Goal: Obtain resource: Obtain resource

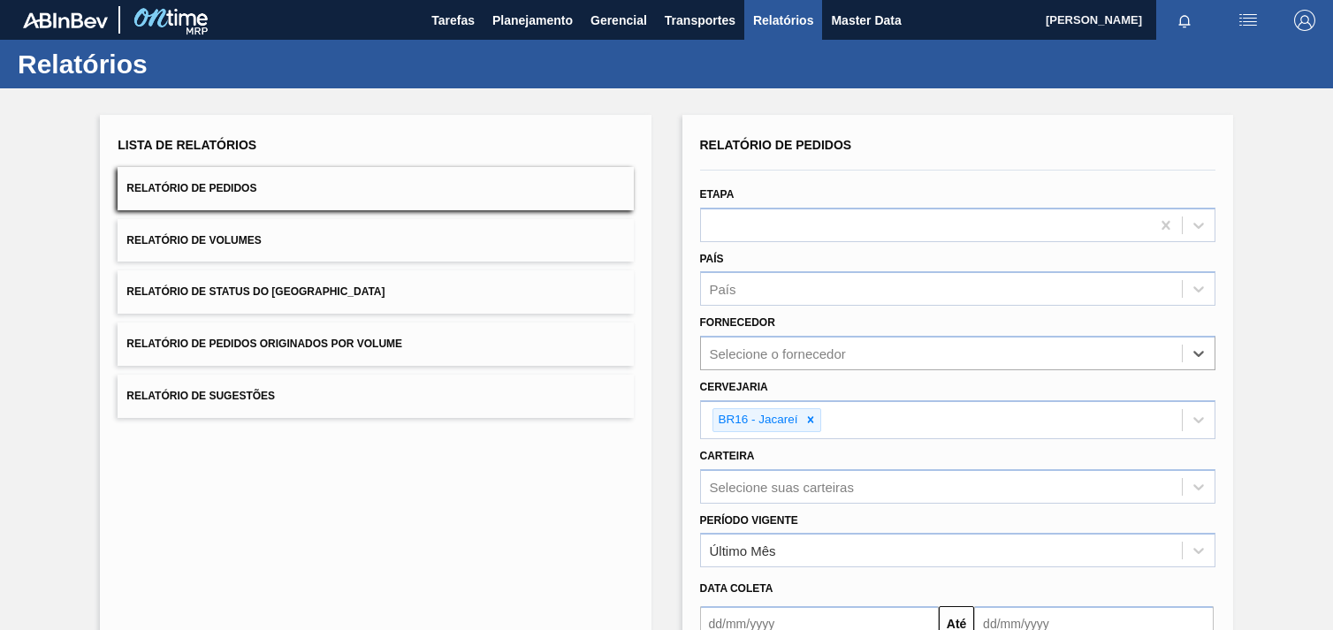
type input "289744"
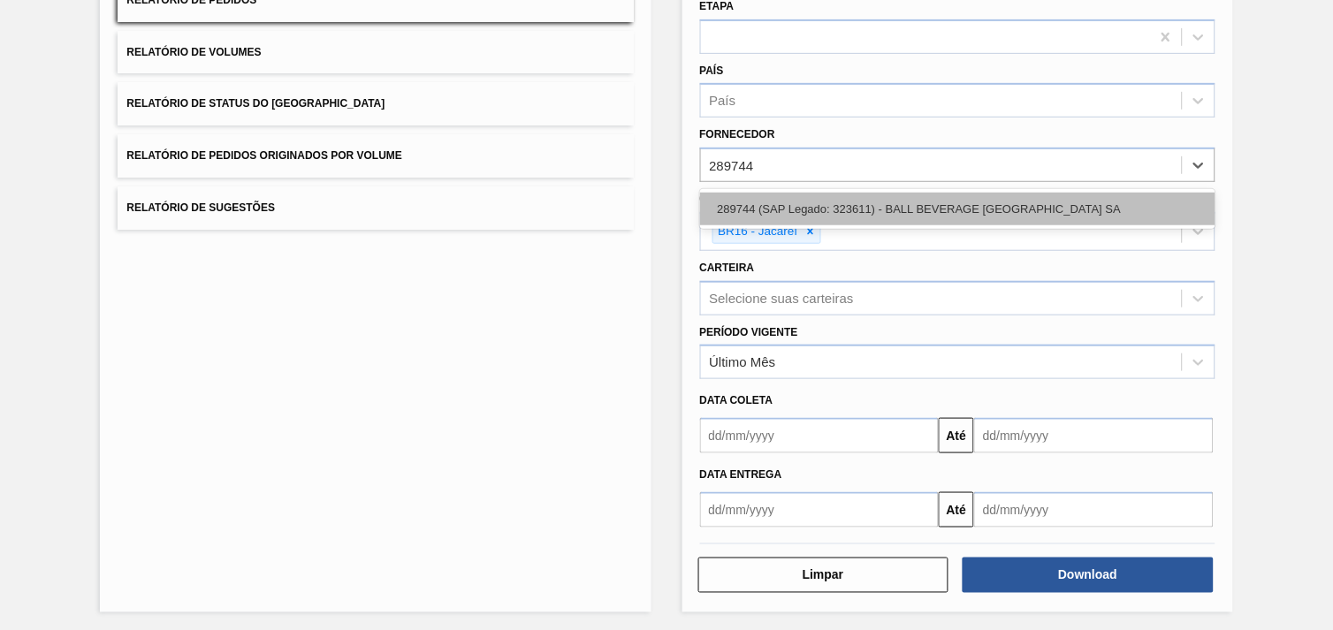
click at [911, 201] on div "289744 (SAP Legado: 323611) - BALL BEVERAGE [GEOGRAPHIC_DATA] SA" at bounding box center [957, 209] width 515 height 33
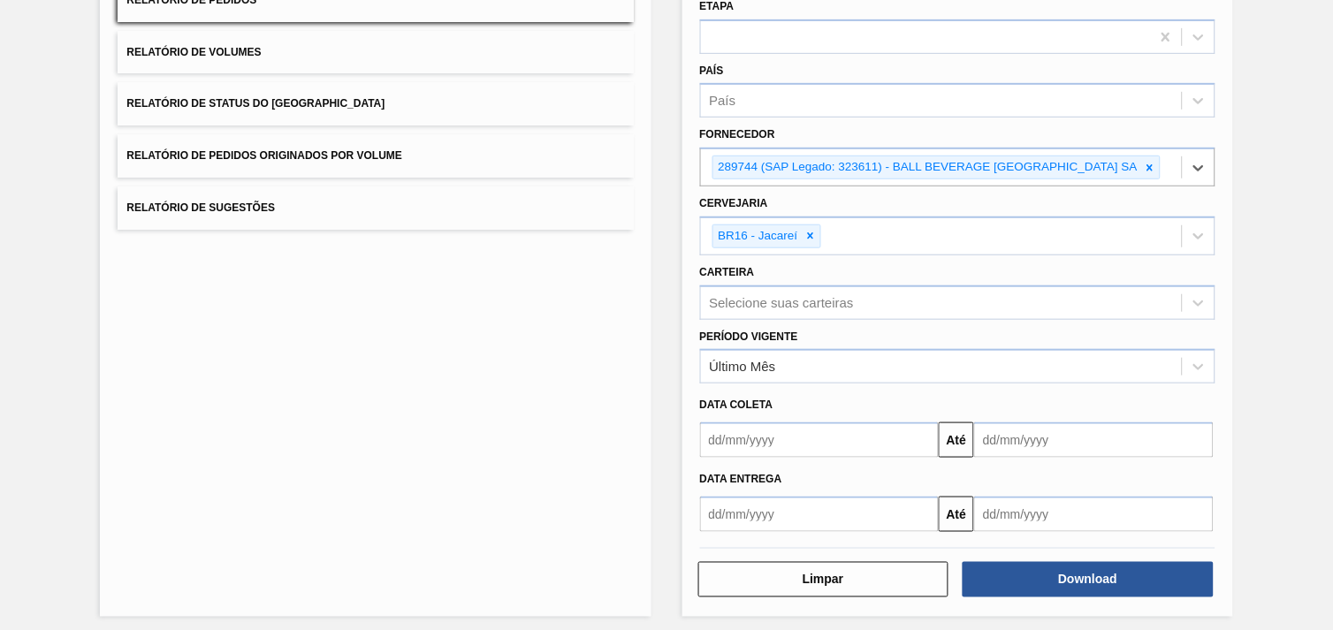
scroll to position [192, 0]
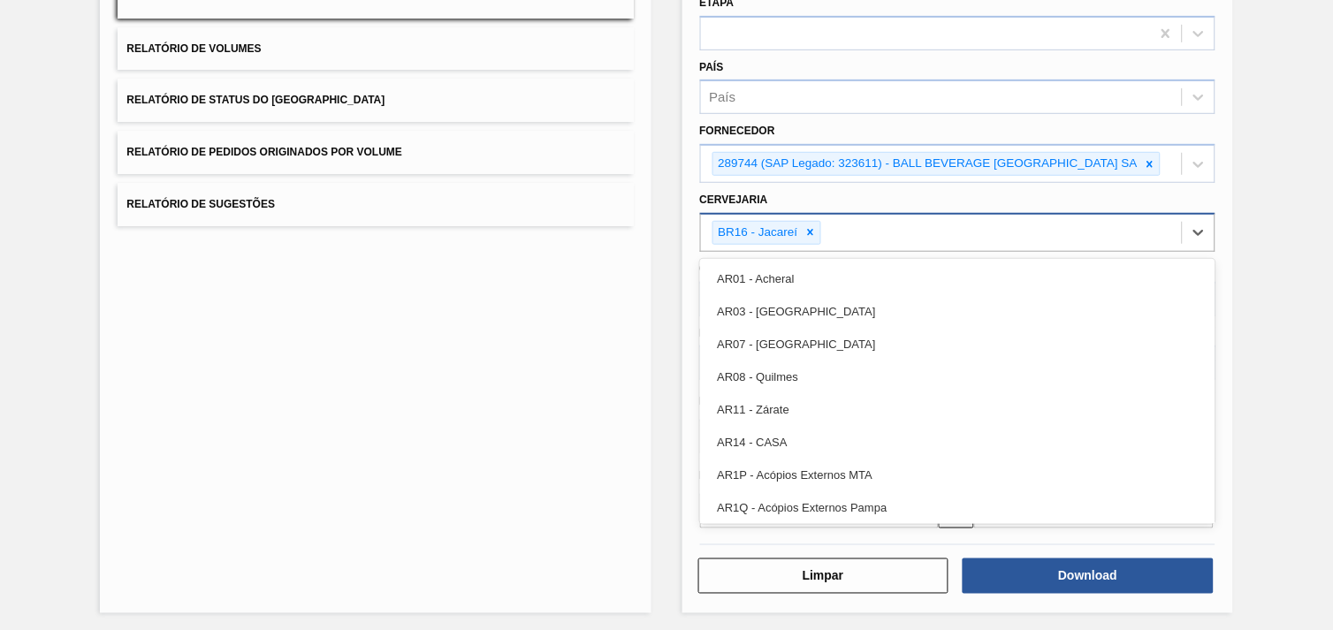
click at [809, 216] on div "BR16 - Jacareí" at bounding box center [941, 233] width 481 height 36
click at [811, 226] on icon at bounding box center [810, 232] width 12 height 12
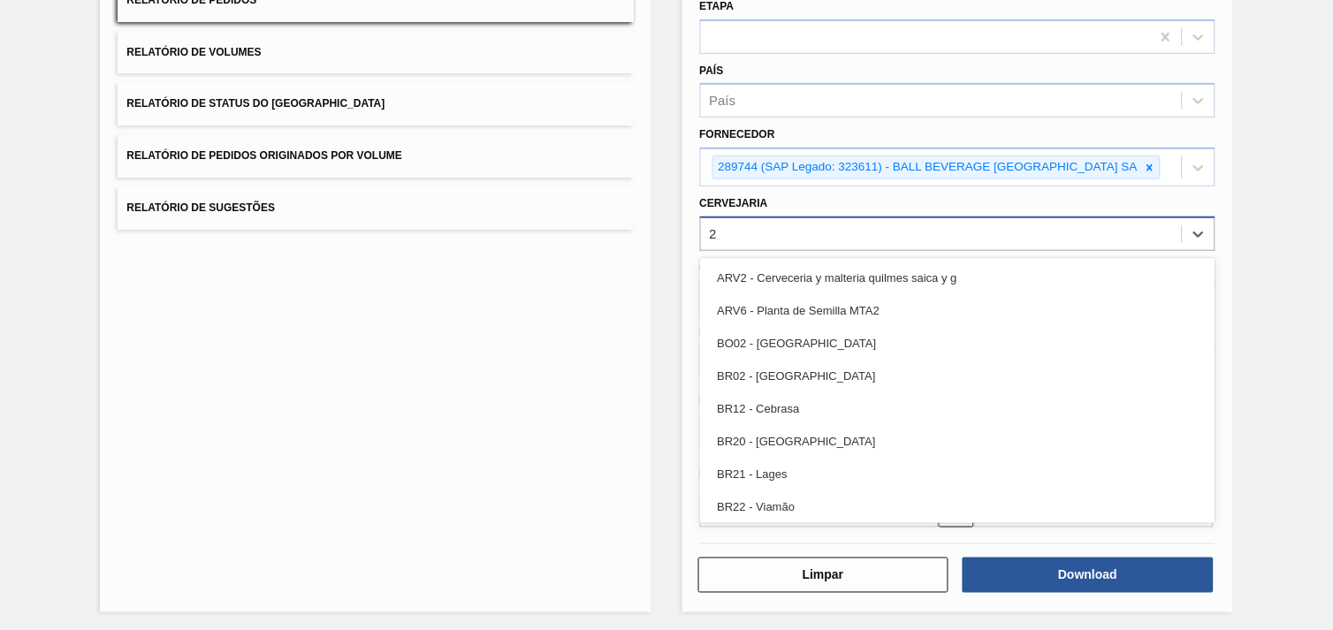
type input "21"
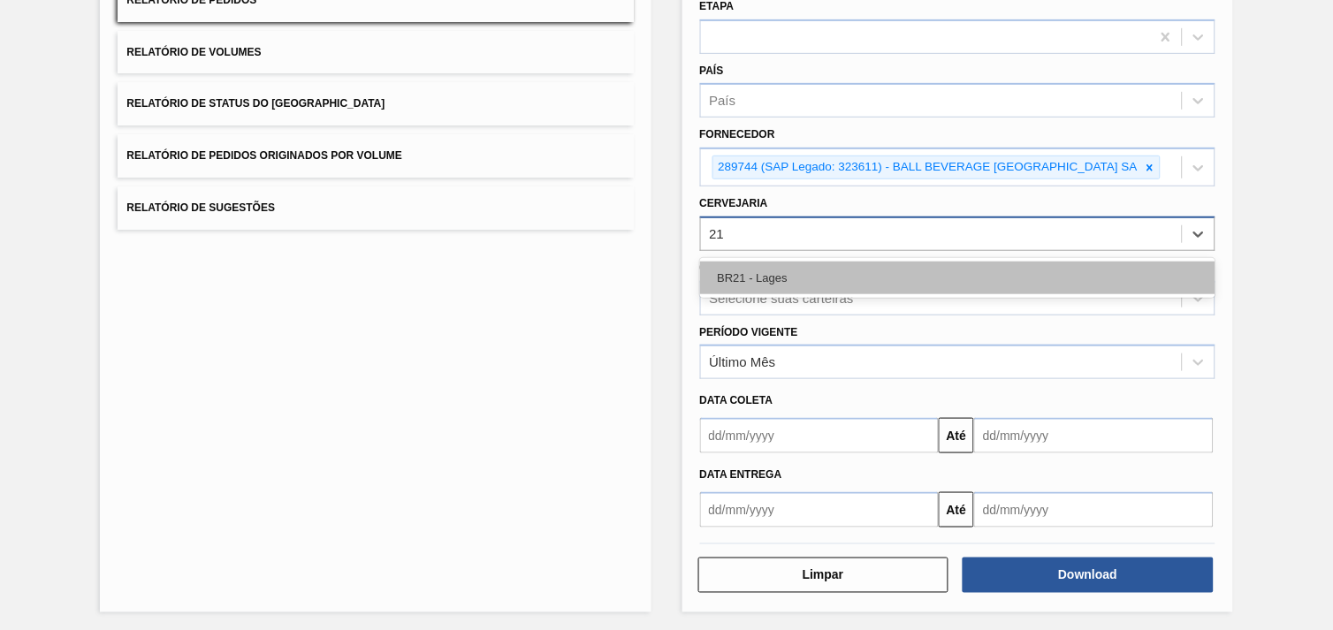
click at [842, 267] on div "BR21 - Lages" at bounding box center [957, 278] width 515 height 33
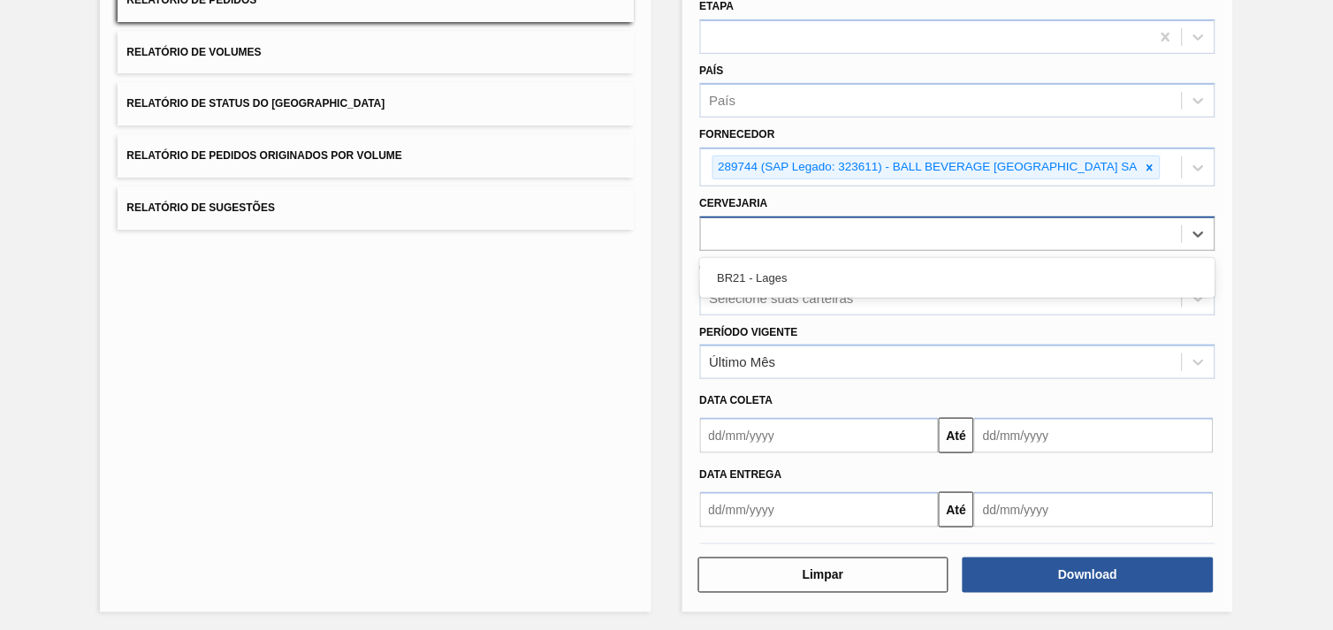
scroll to position [192, 0]
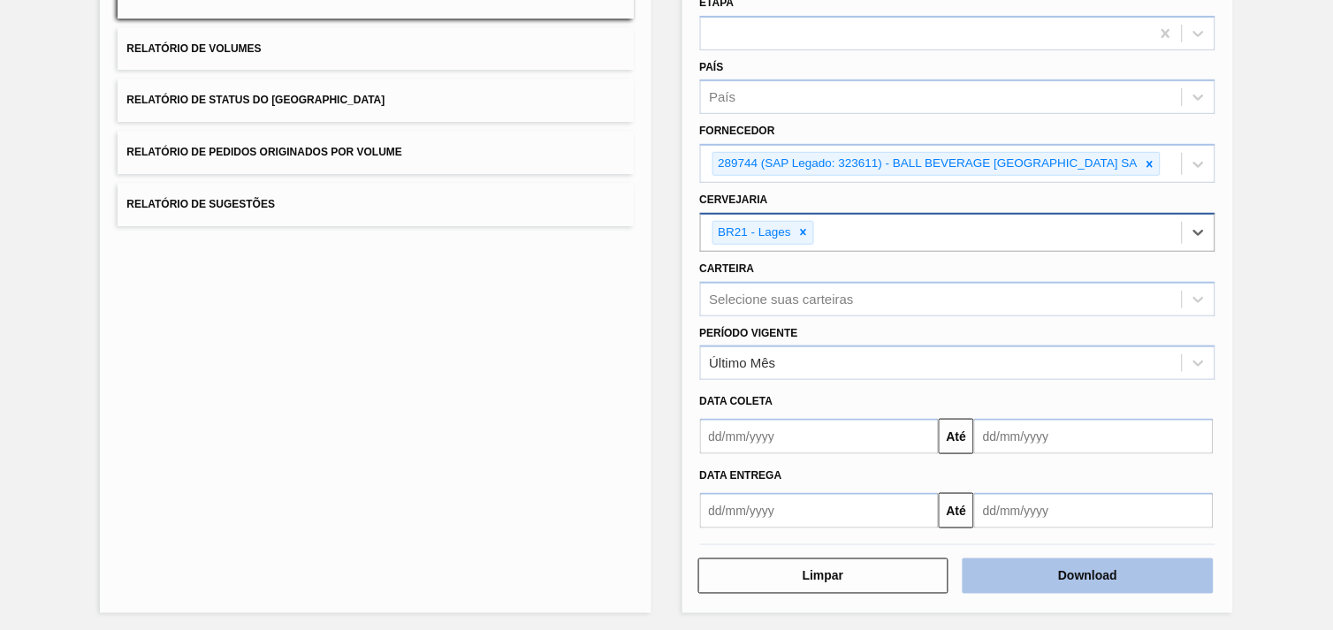
click at [1128, 571] on button "Download" at bounding box center [1088, 576] width 251 height 35
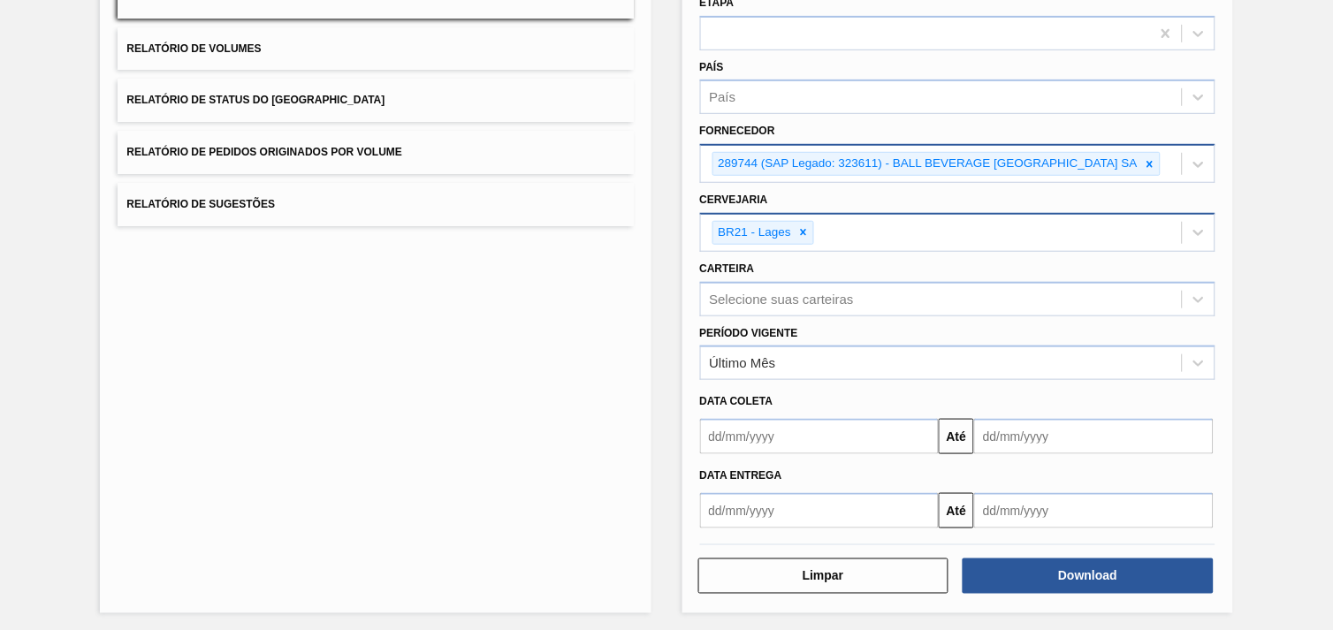
click at [1154, 161] on icon at bounding box center [1150, 164] width 12 height 12
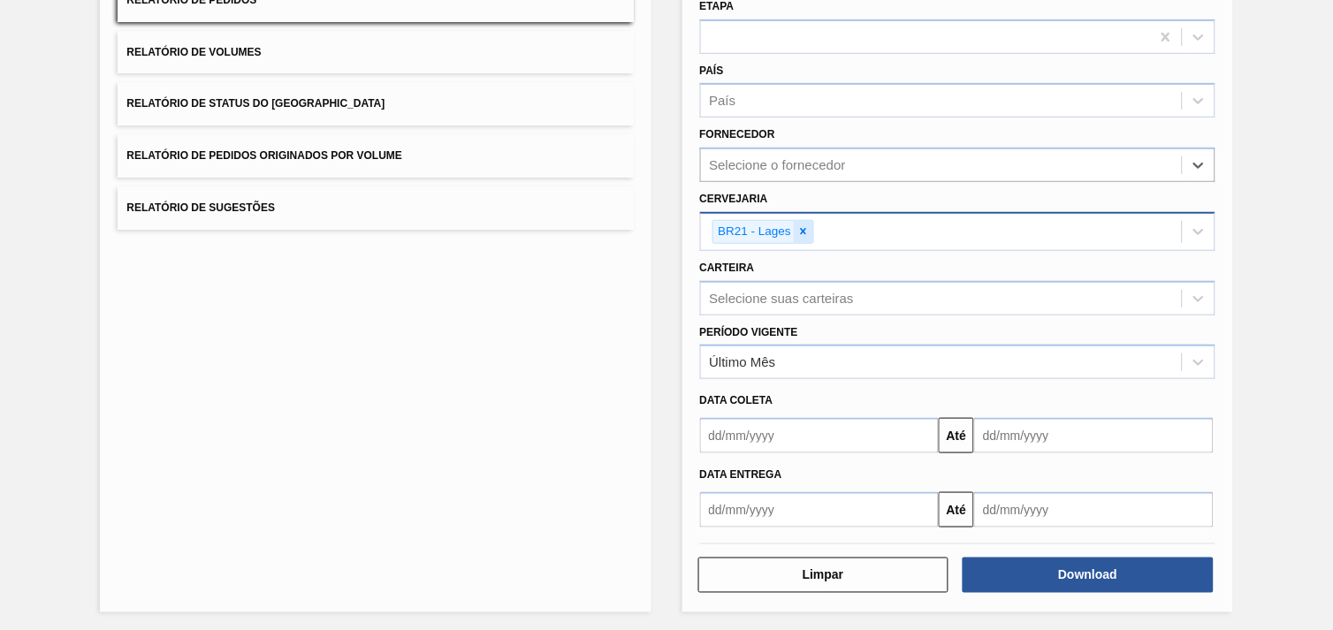
click at [805, 230] on icon at bounding box center [803, 231] width 12 height 12
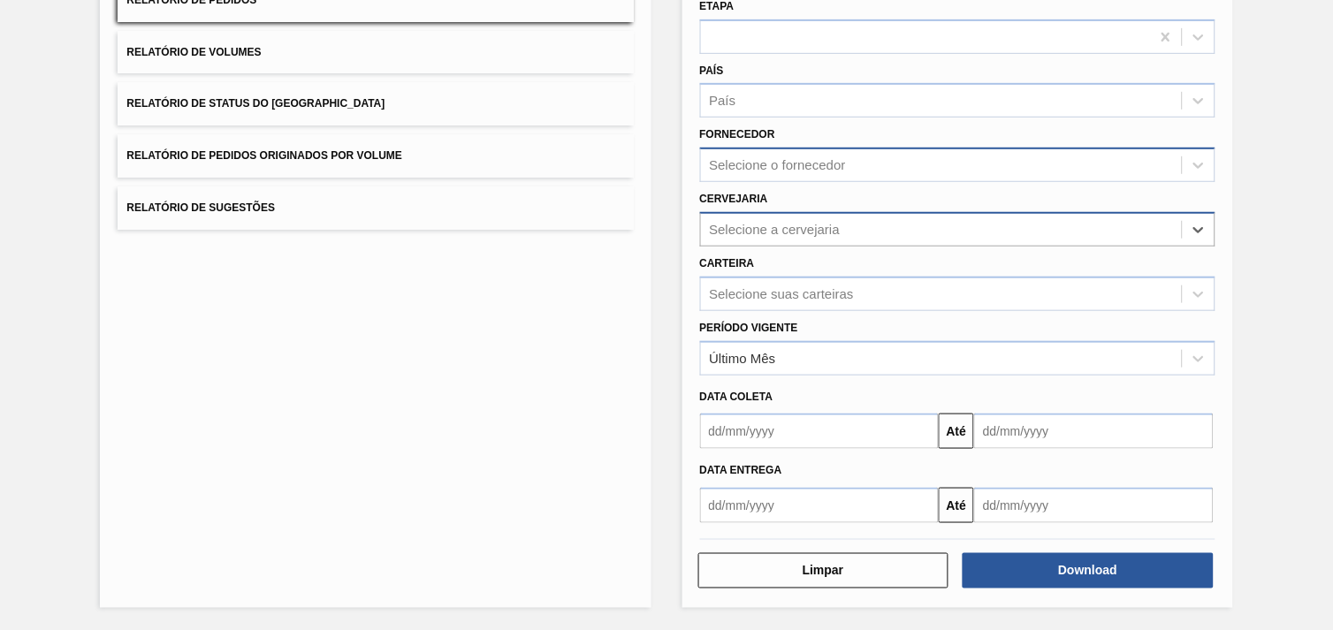
scroll to position [183, 0]
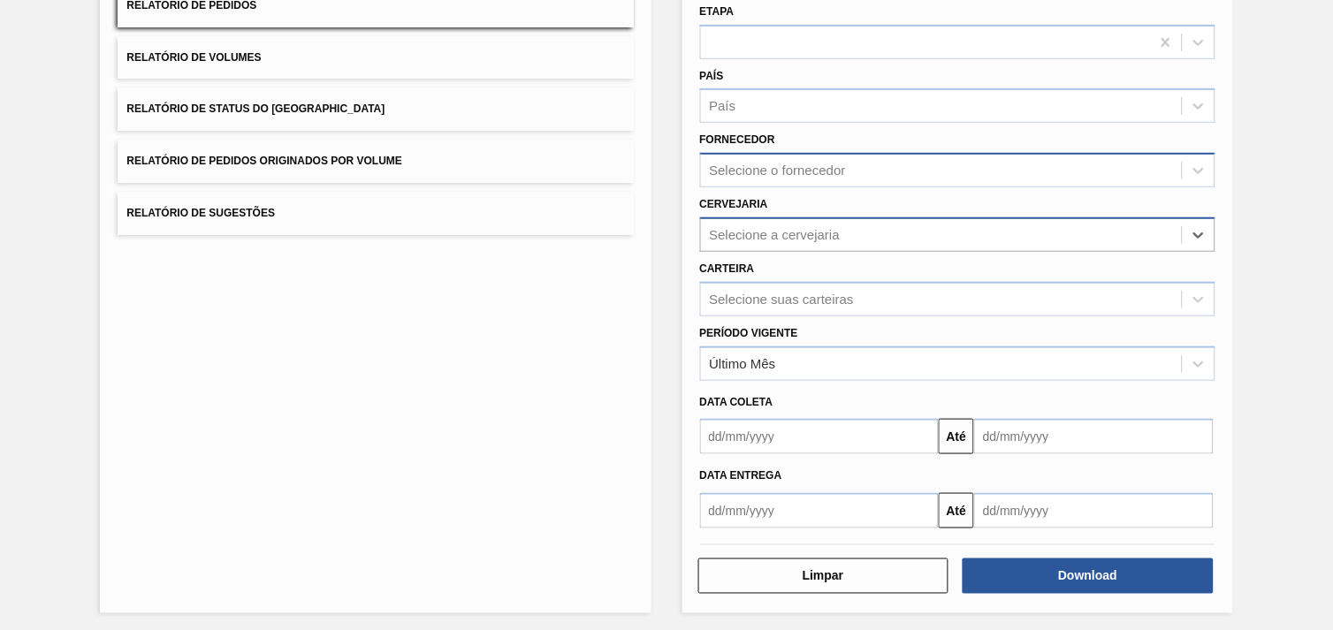
click at [783, 170] on div "Selecione o fornecedor" at bounding box center [778, 171] width 136 height 15
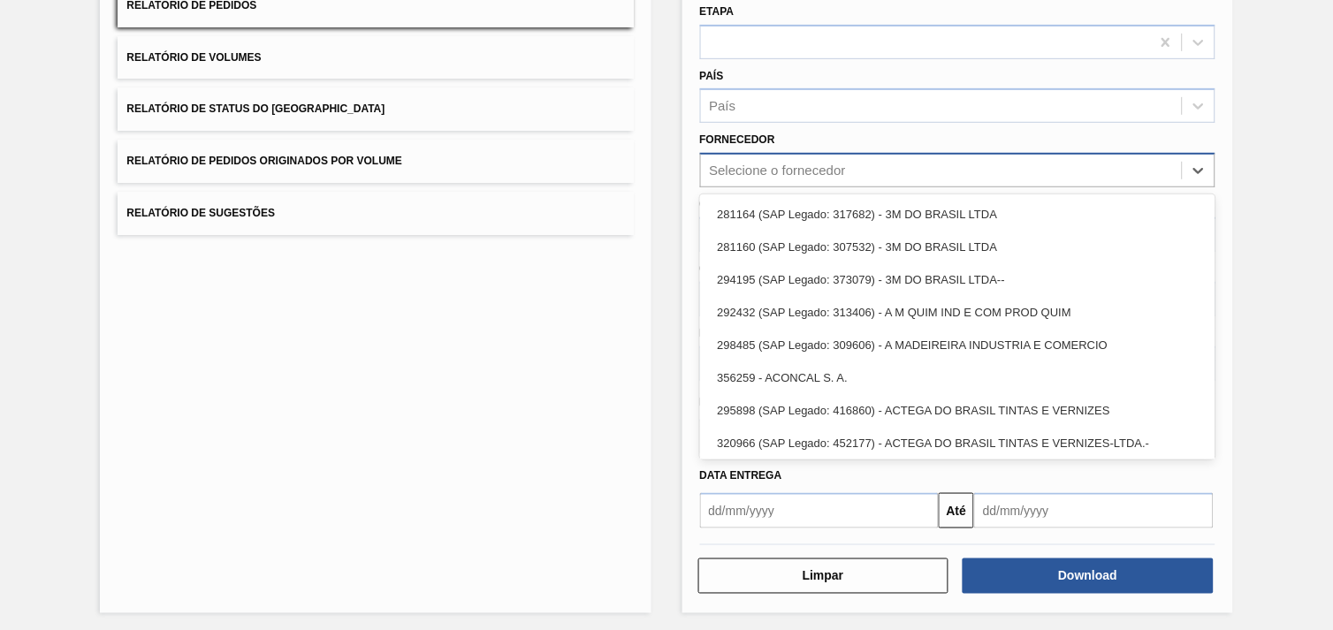
paste input "307331"
type input "307331"
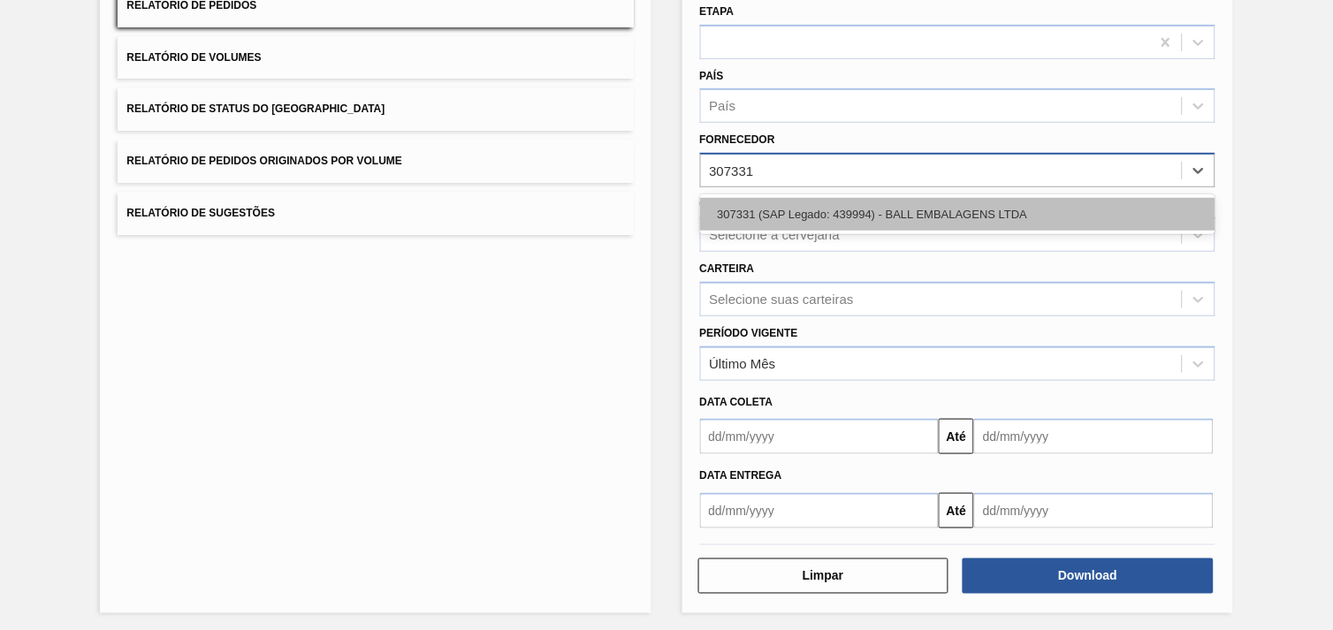
click at [781, 207] on div "307331 (SAP Legado: 439994) - BALL EMBALAGENS LTDA" at bounding box center [957, 214] width 515 height 33
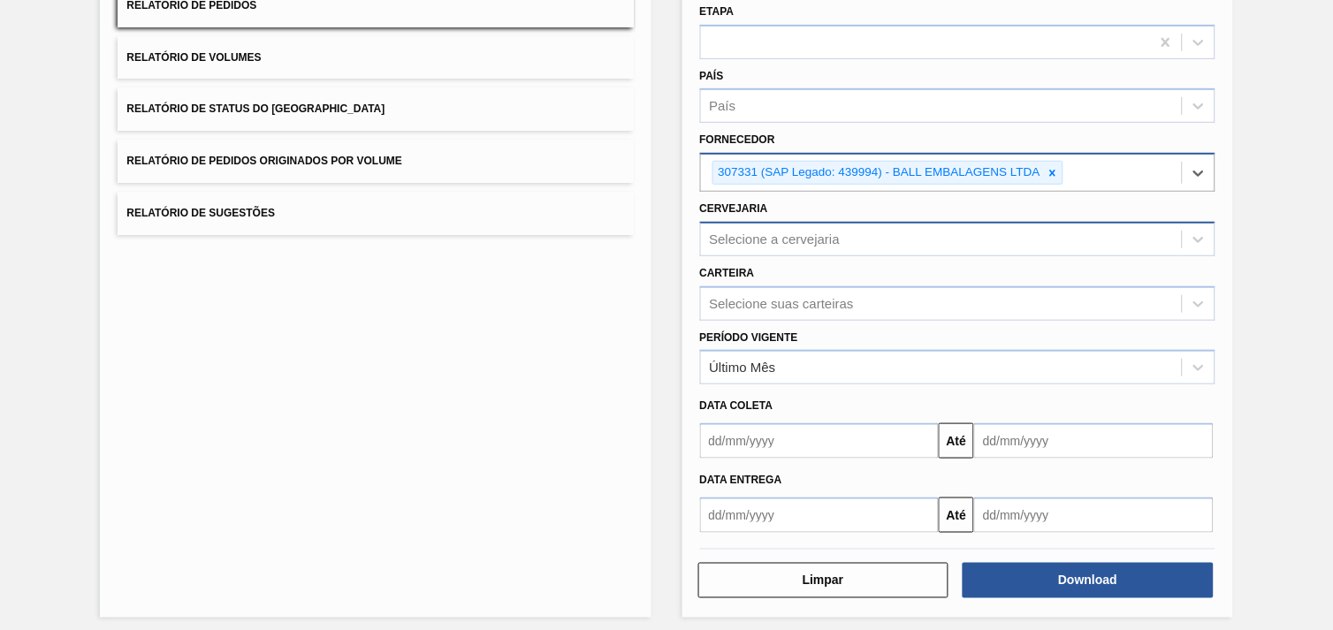
click at [782, 226] on div "Selecione a cervejaria" at bounding box center [941, 239] width 481 height 26
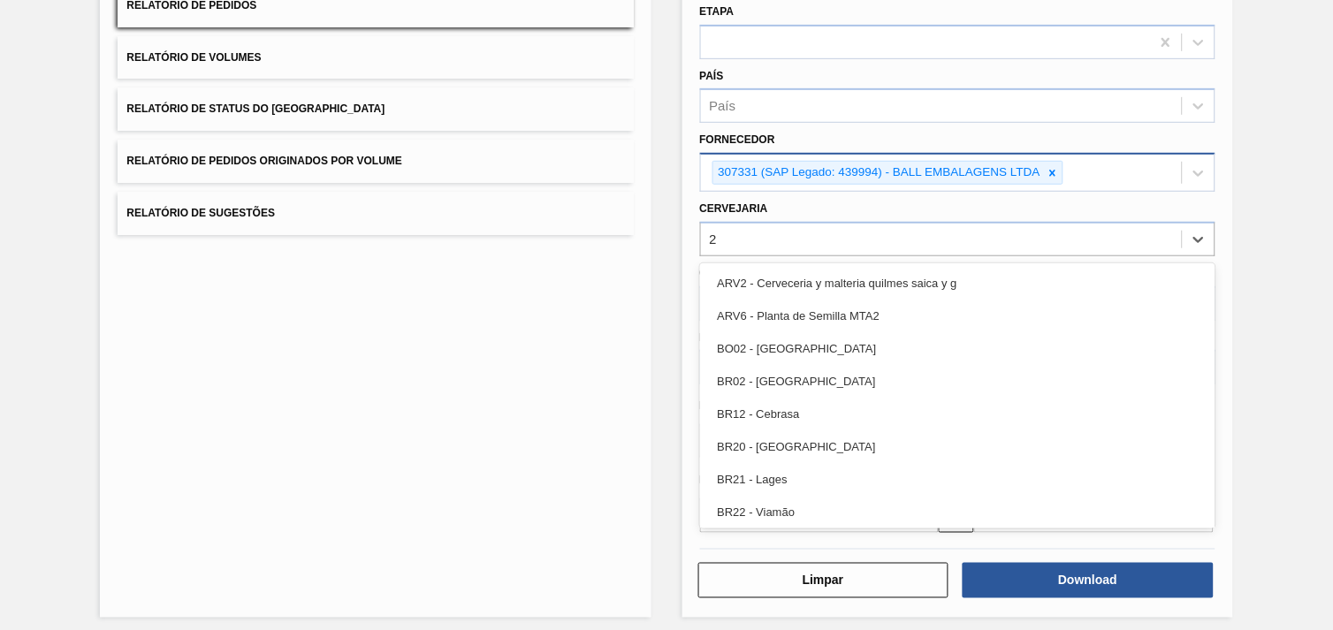
type input "26"
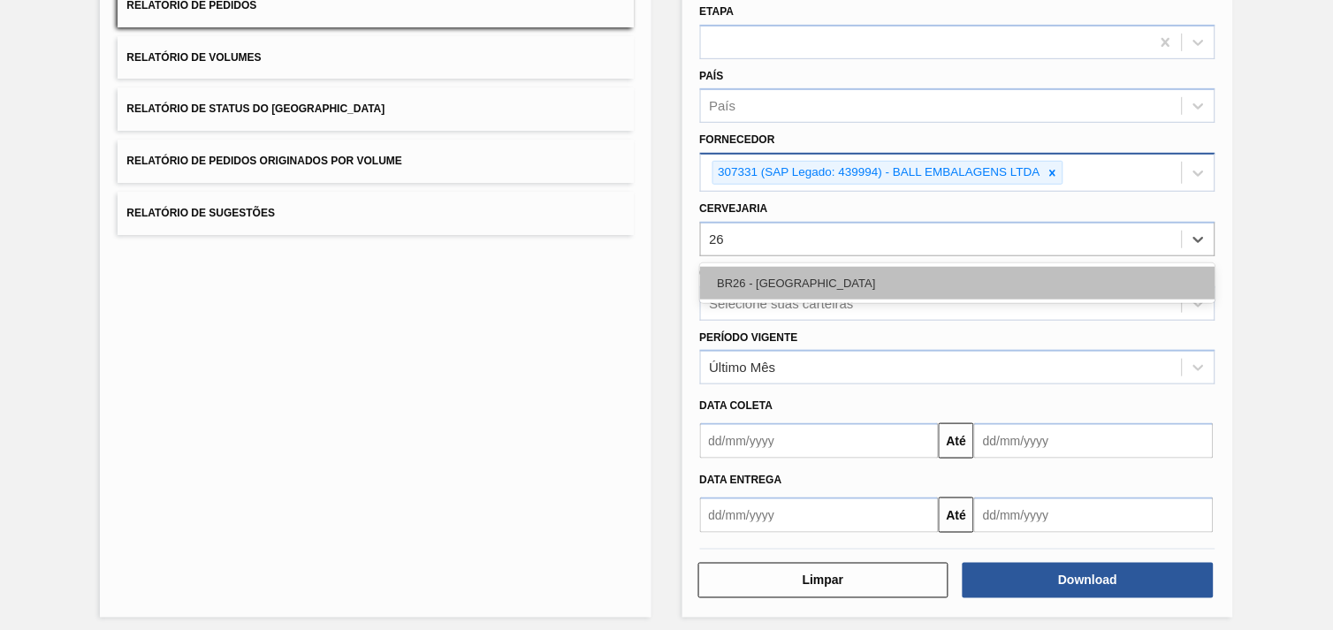
click at [796, 267] on div "BR26 - [GEOGRAPHIC_DATA]" at bounding box center [957, 283] width 515 height 33
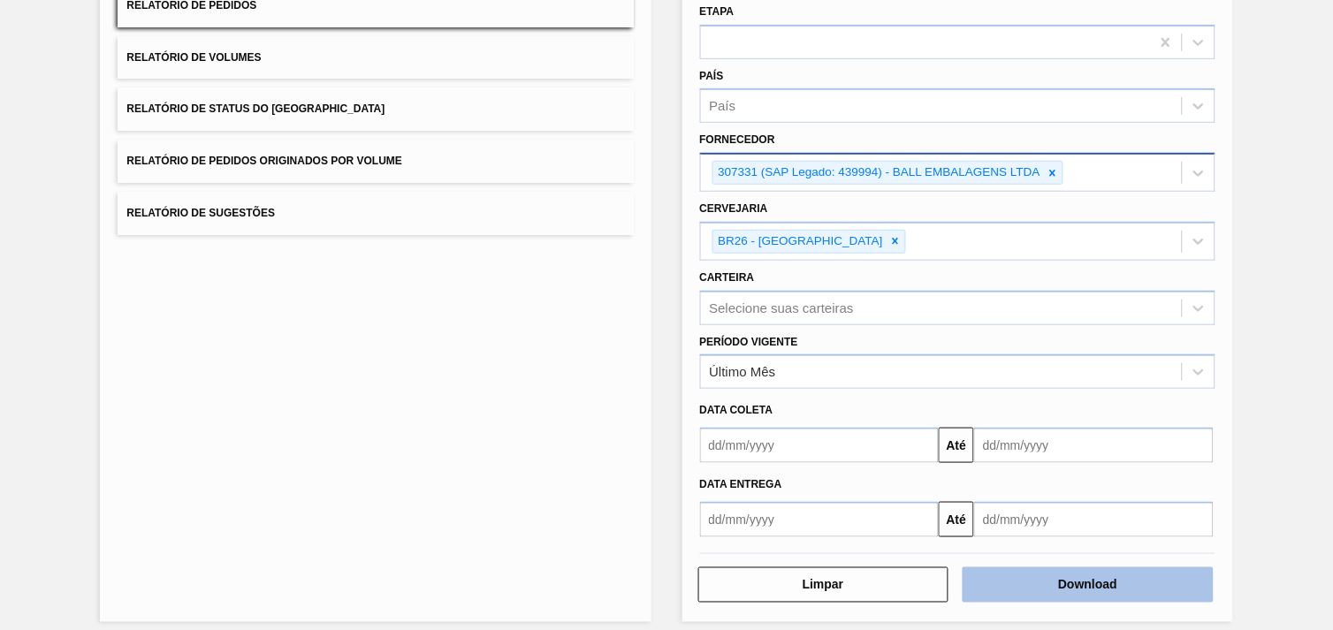
click at [1105, 577] on button "Download" at bounding box center [1088, 584] width 251 height 35
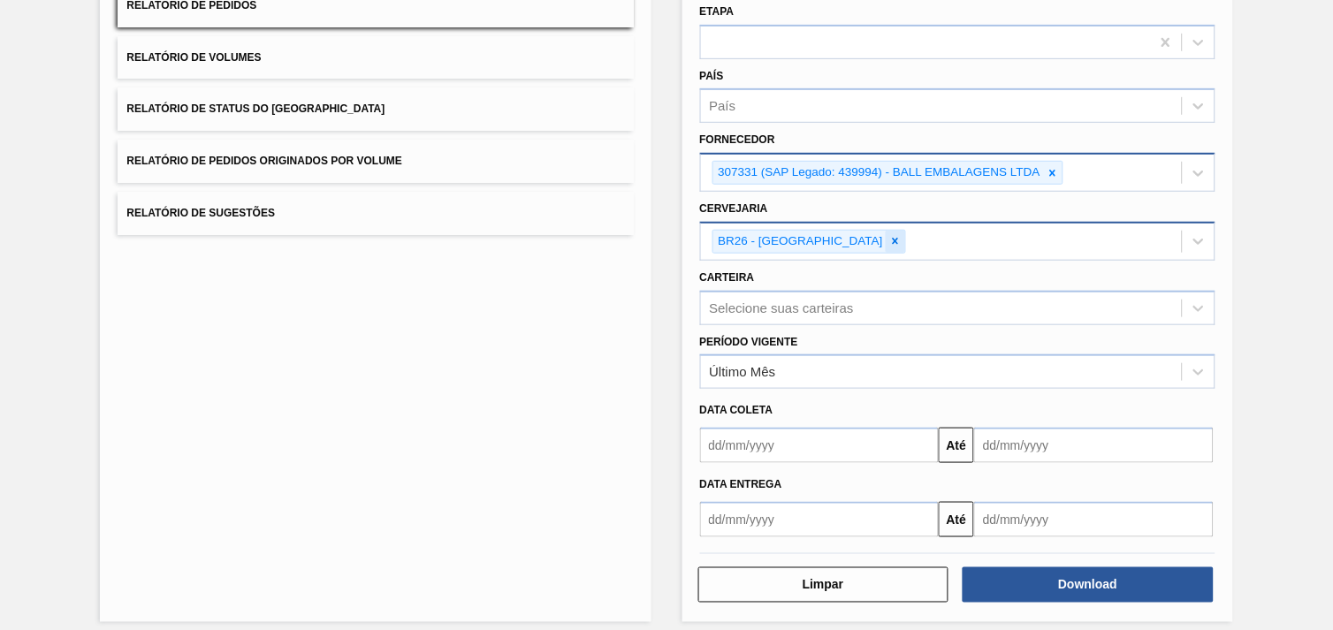
click at [886, 240] on div at bounding box center [895, 242] width 19 height 22
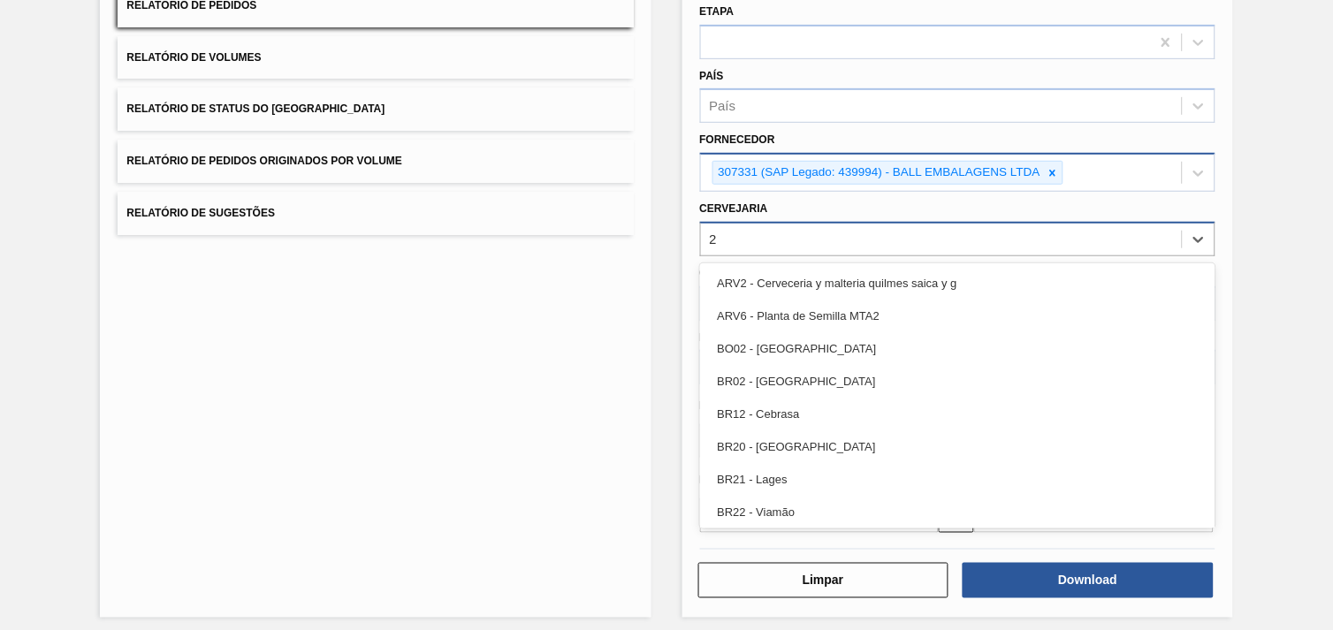
type input "27"
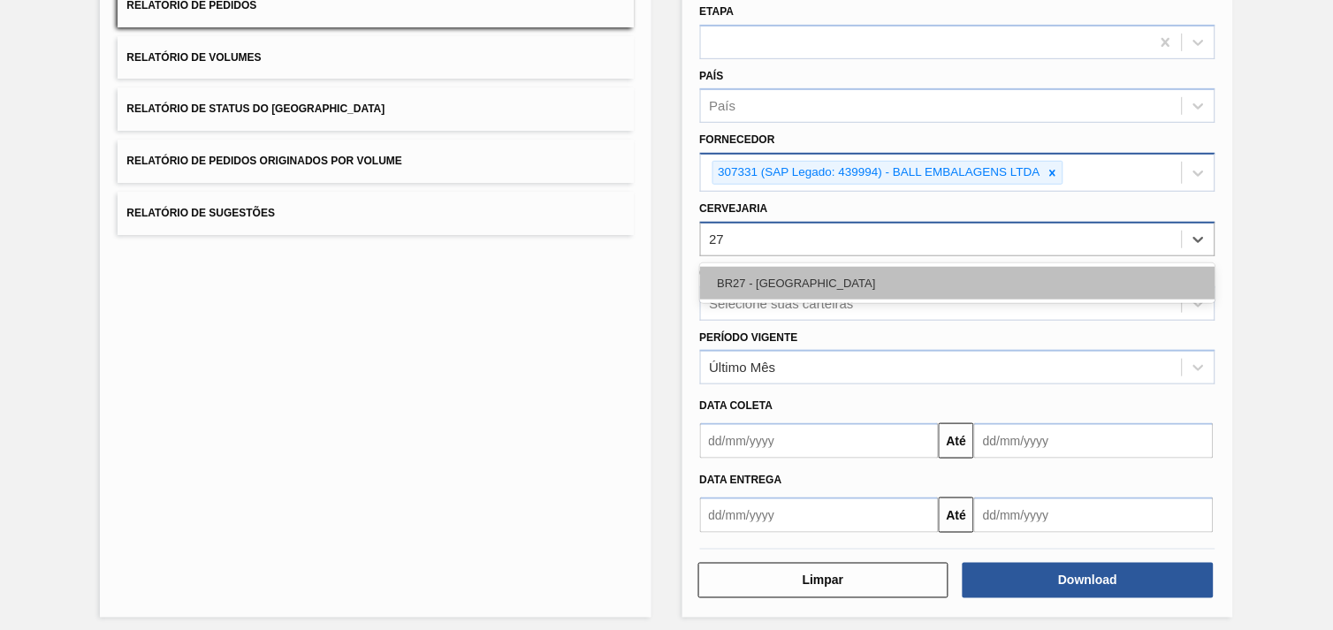
click at [851, 279] on div "BR27 - [GEOGRAPHIC_DATA]" at bounding box center [957, 283] width 515 height 33
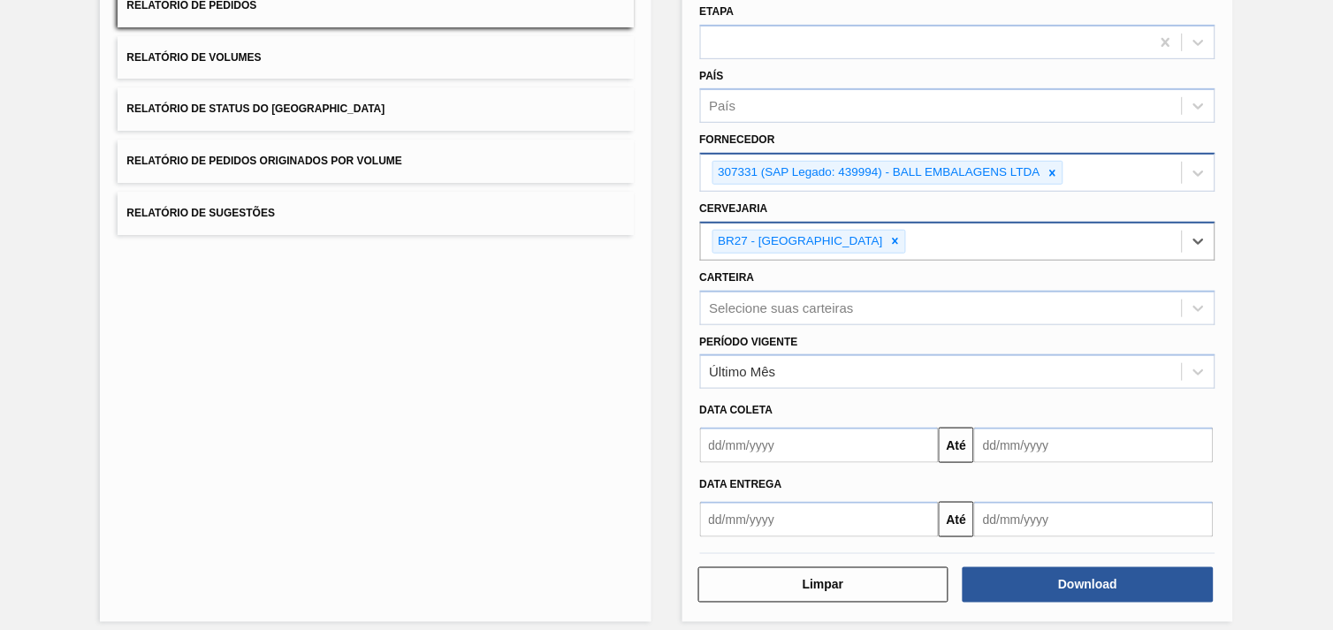
click at [1049, 167] on icon at bounding box center [1053, 173] width 12 height 12
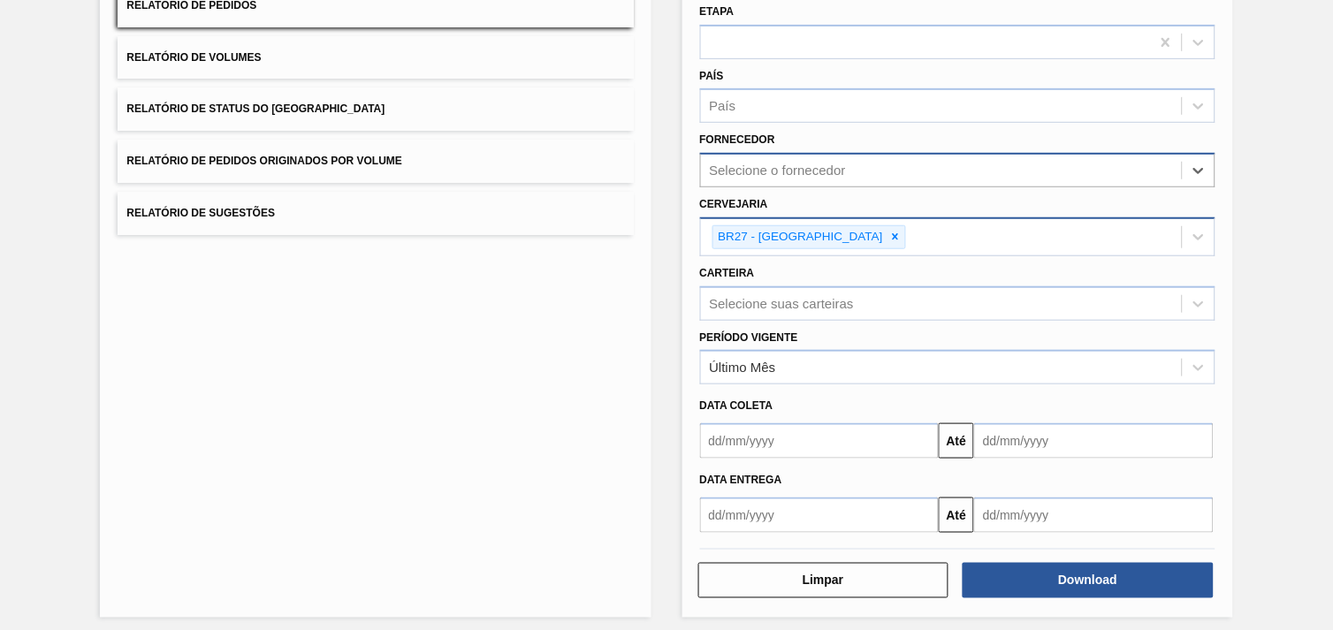
paste input "280304"
type input "280304"
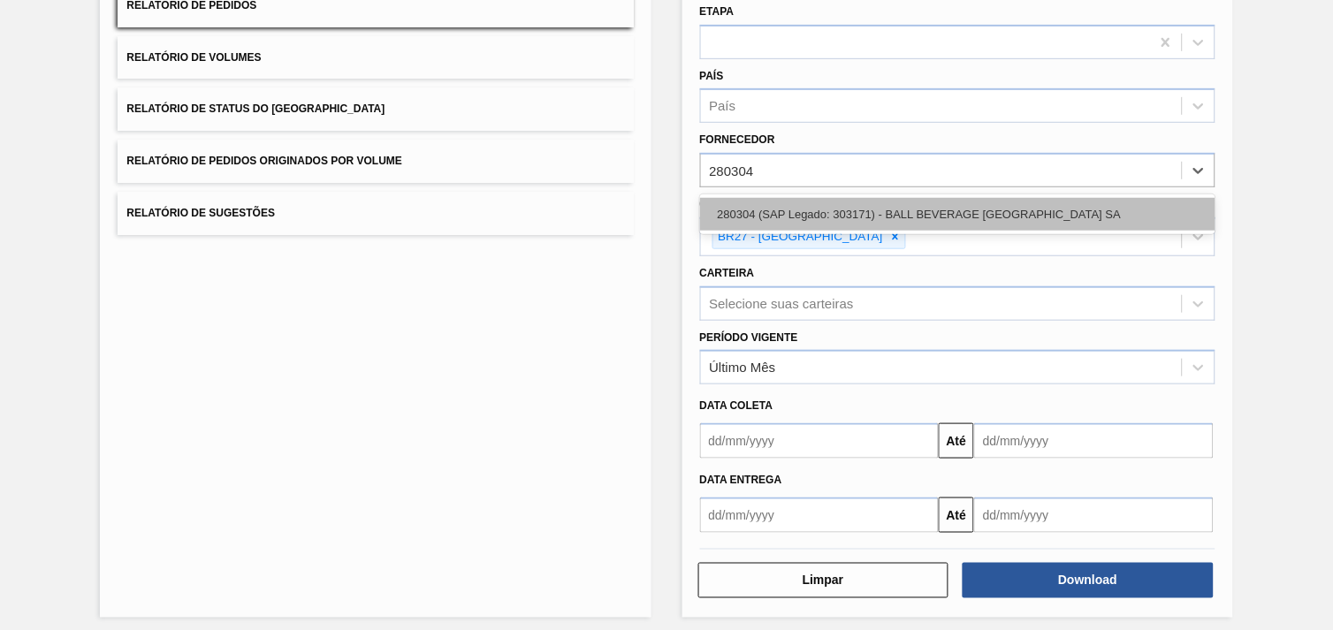
click at [986, 213] on div "280304 (SAP Legado: 303171) - BALL BEVERAGE [GEOGRAPHIC_DATA] SA" at bounding box center [957, 214] width 515 height 33
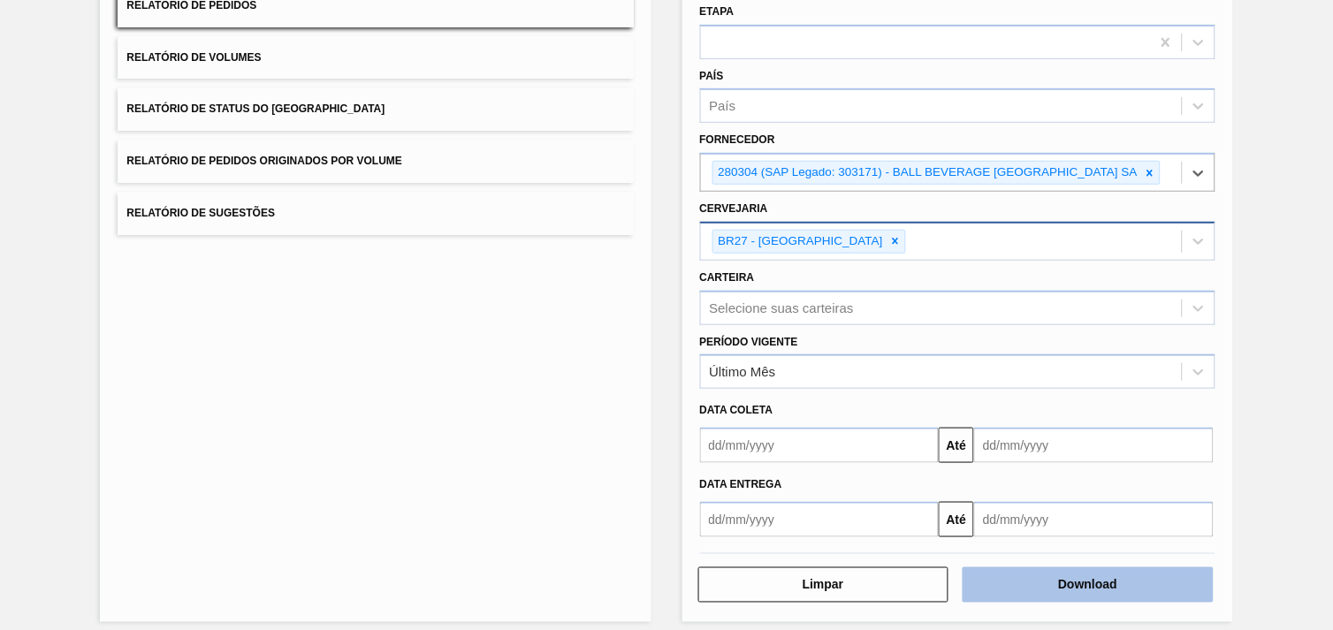
click at [1123, 585] on button "Download" at bounding box center [1088, 584] width 251 height 35
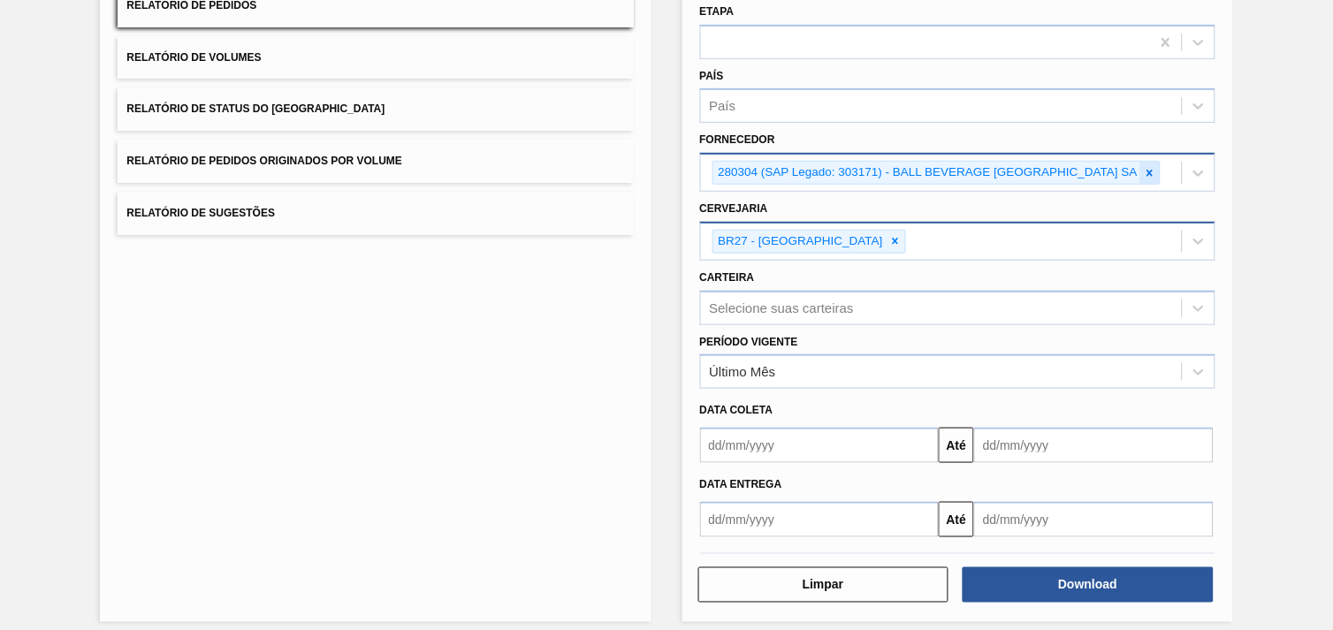
click at [1154, 168] on icon at bounding box center [1150, 173] width 12 height 12
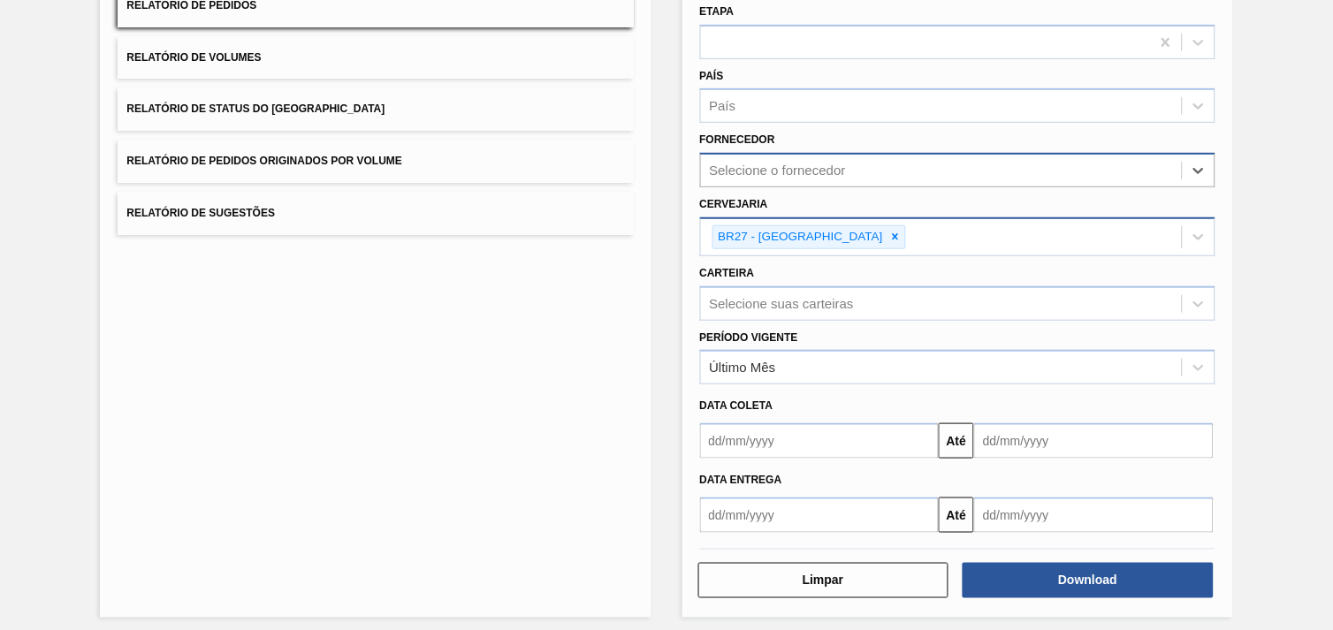
paste input "294026"
type input "294026"
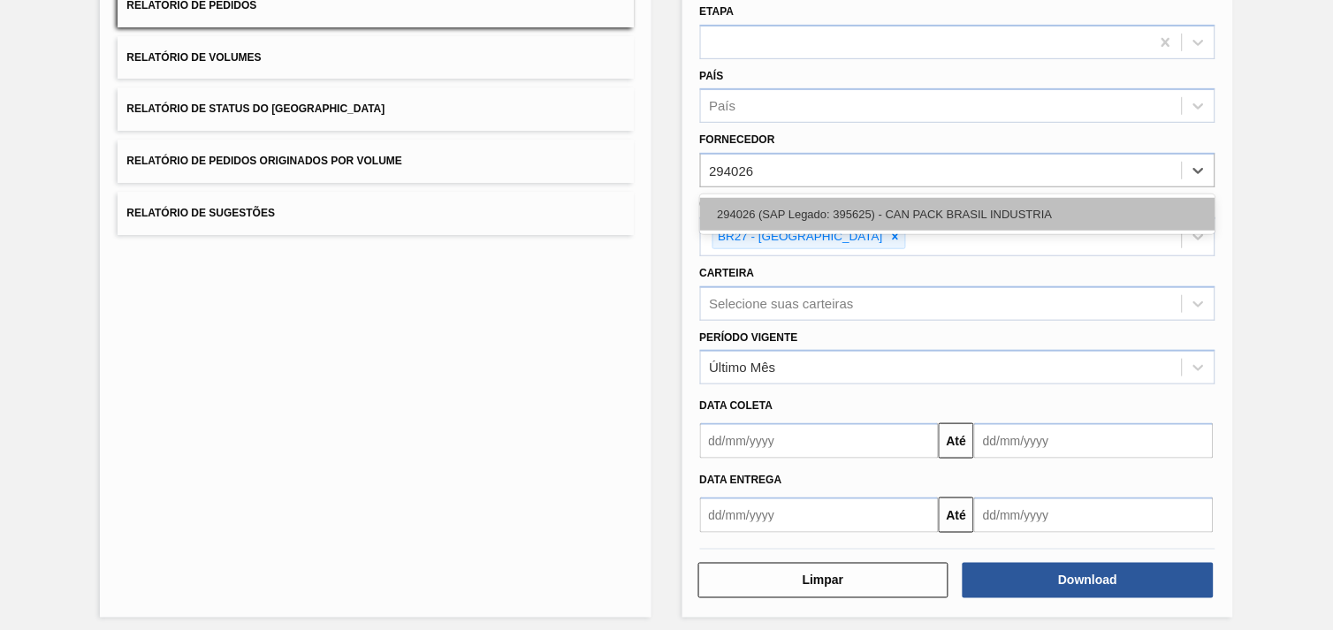
click at [983, 217] on div "294026 (SAP Legado: 395625) - CAN PACK BRASIL INDUSTRIA" at bounding box center [957, 214] width 515 height 33
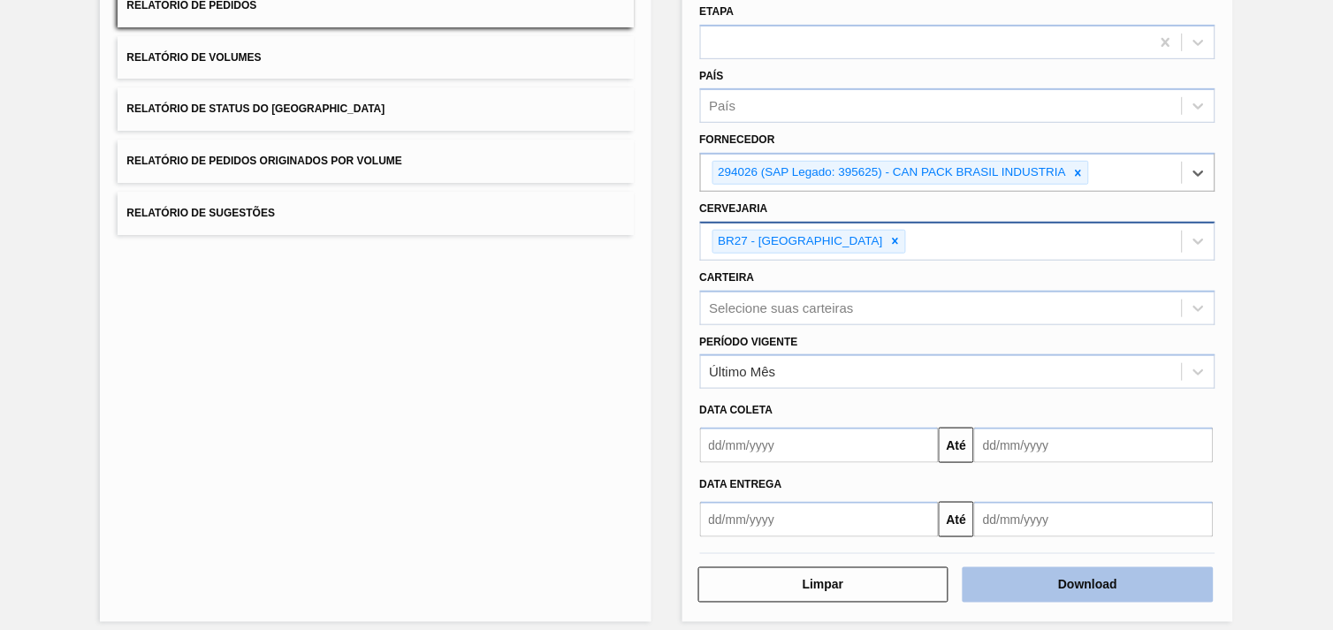
click at [1124, 573] on button "Download" at bounding box center [1088, 584] width 251 height 35
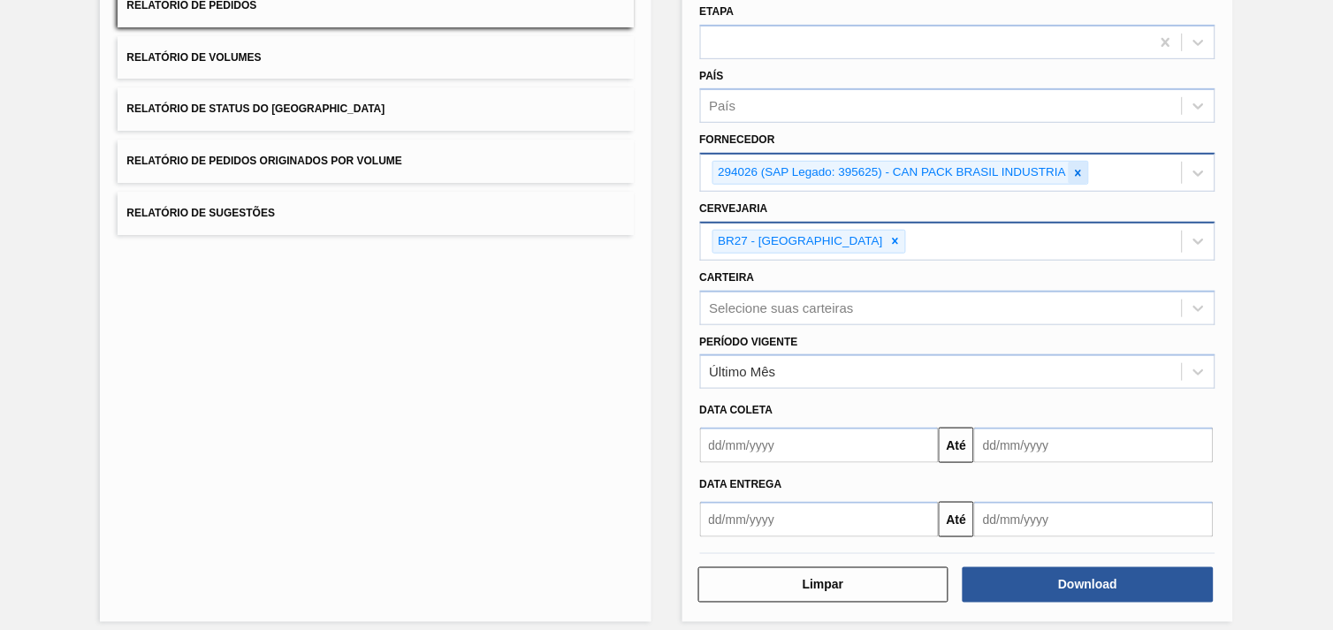
click at [1077, 172] on icon at bounding box center [1078, 173] width 12 height 12
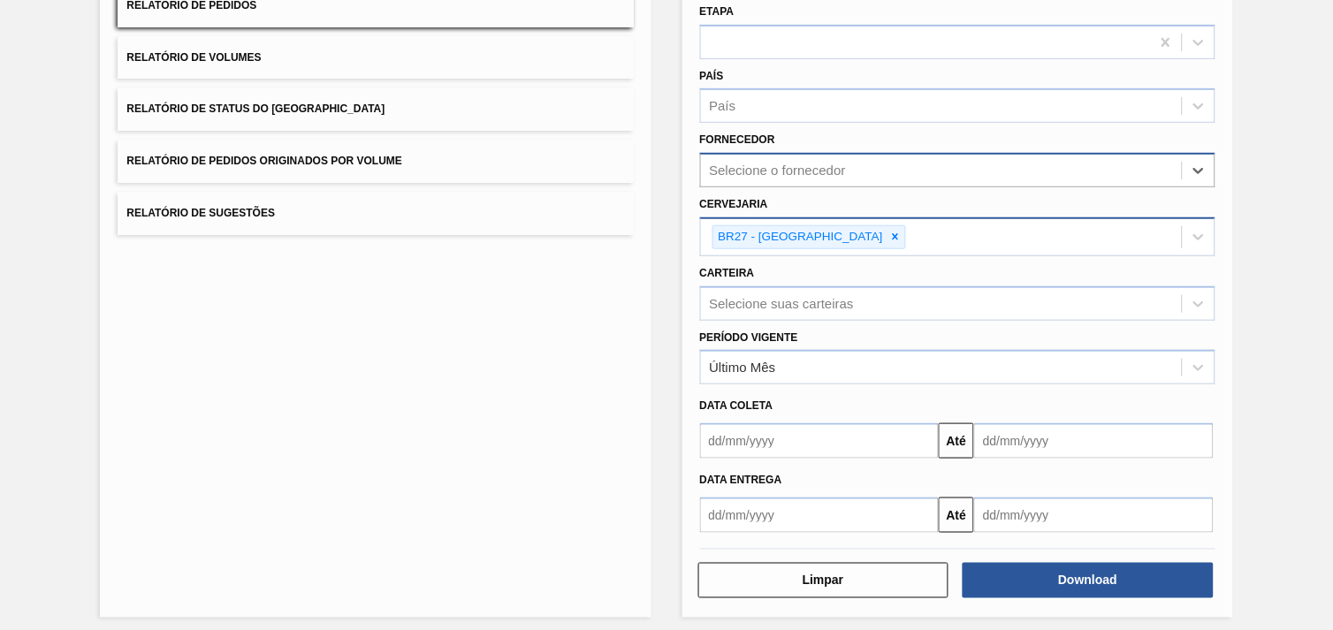
paste input "294925"
type input "294925"
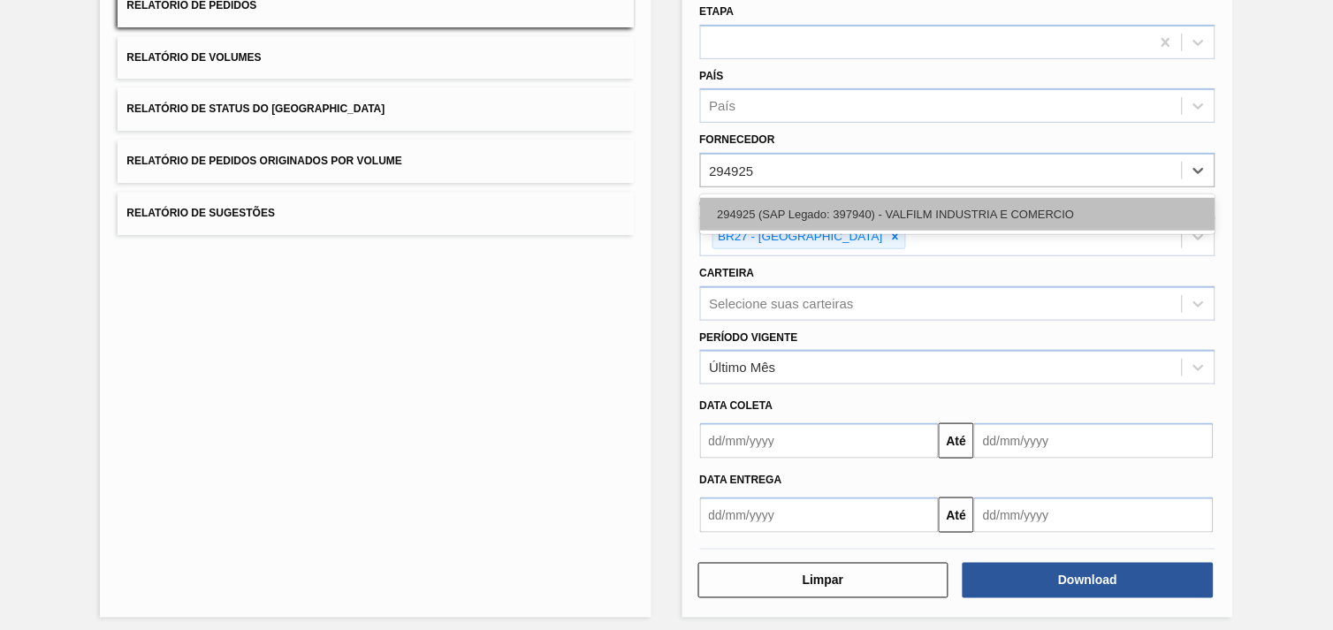
click at [991, 213] on div "294925 (SAP Legado: 397940) - VALFILM INDUSTRIA E COMERCIO" at bounding box center [957, 214] width 515 height 33
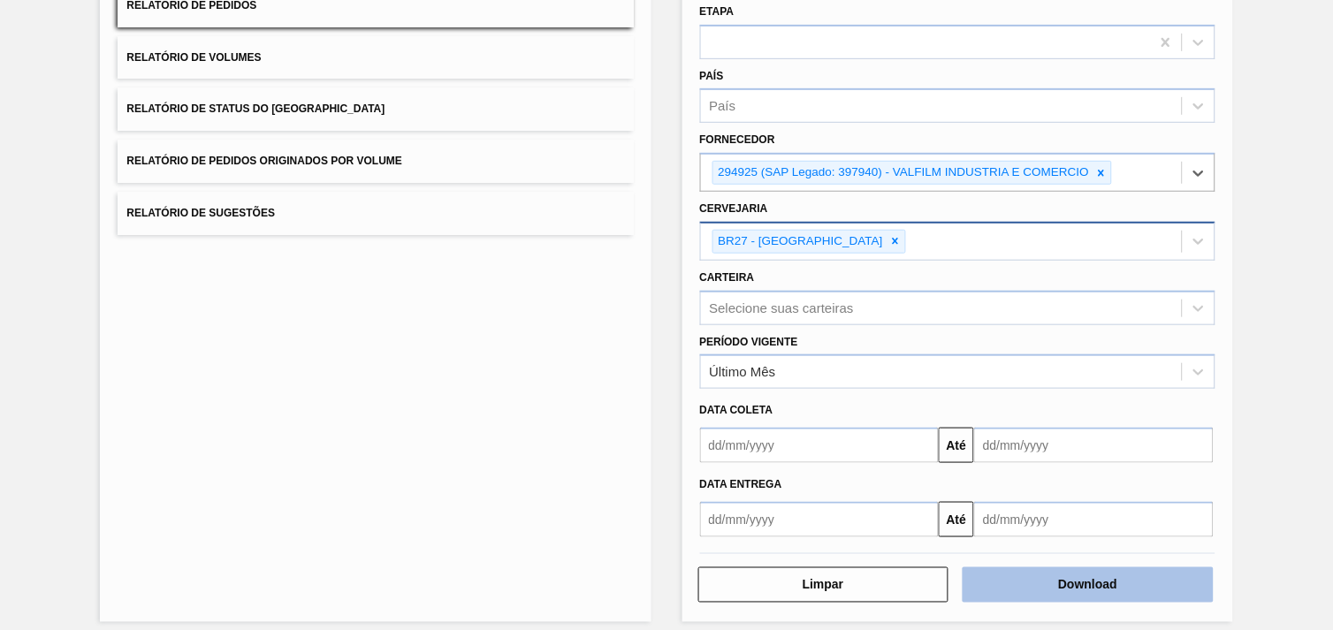
click at [1134, 567] on button "Download" at bounding box center [1088, 584] width 251 height 35
